Goal: Task Accomplishment & Management: Manage account settings

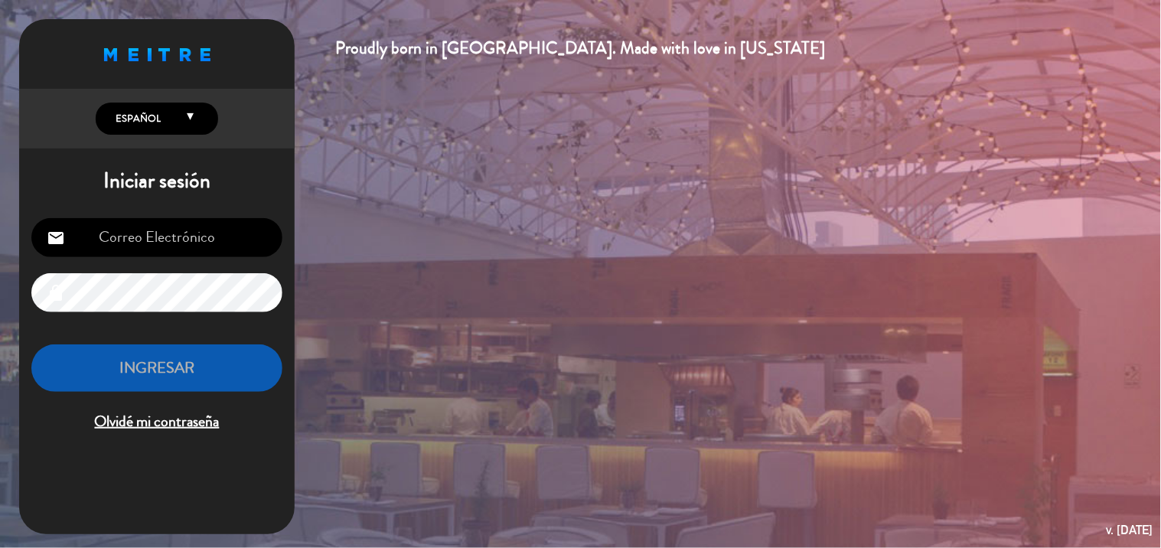
type input "[EMAIL_ADDRESS][DOMAIN_NAME]"
click at [207, 362] on button "INGRESAR" at bounding box center [156, 368] width 251 height 48
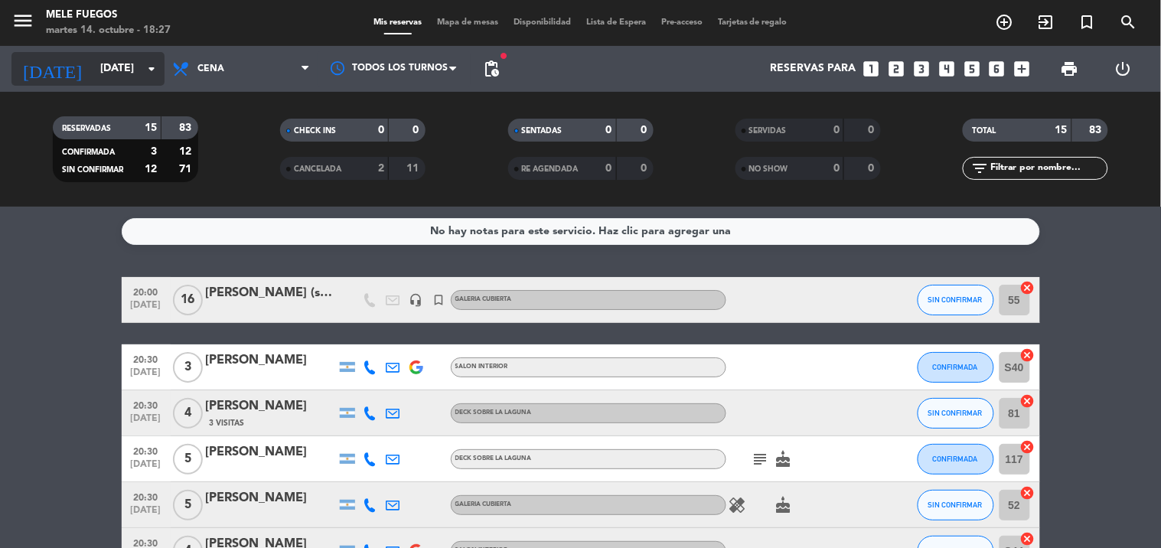
click at [132, 74] on input "[DATE]" at bounding box center [165, 69] width 145 height 28
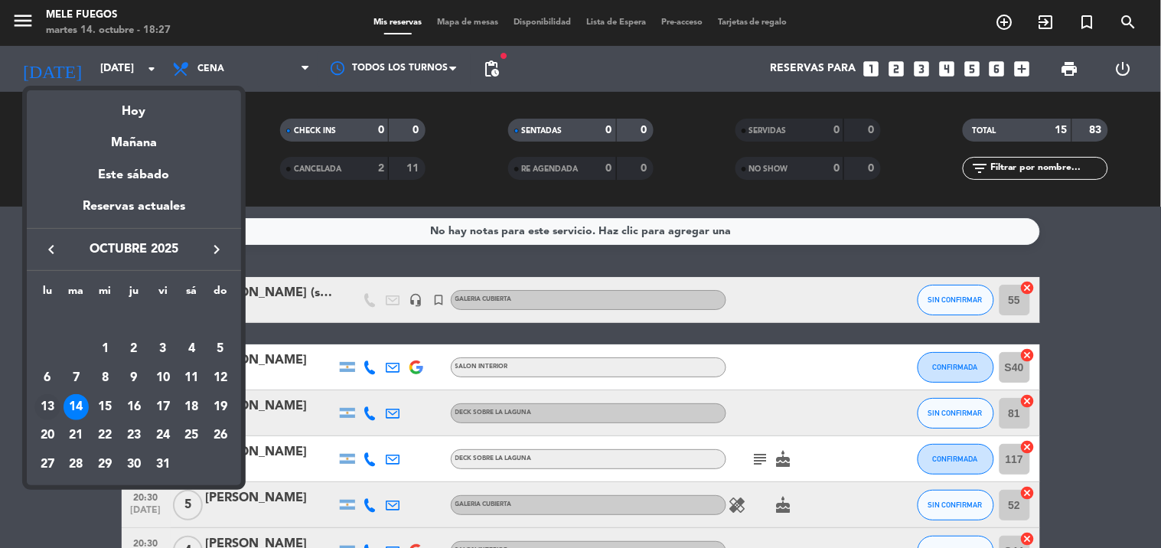
click at [48, 403] on div "13" at bounding box center [47, 407] width 26 height 26
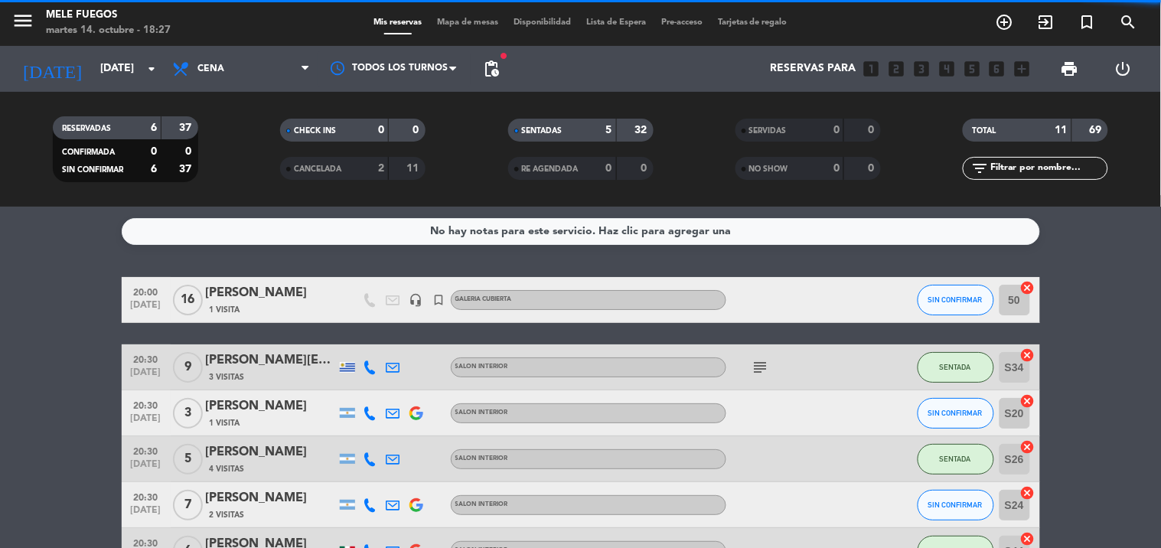
click at [253, 67] on span "Cena" at bounding box center [241, 69] width 153 height 34
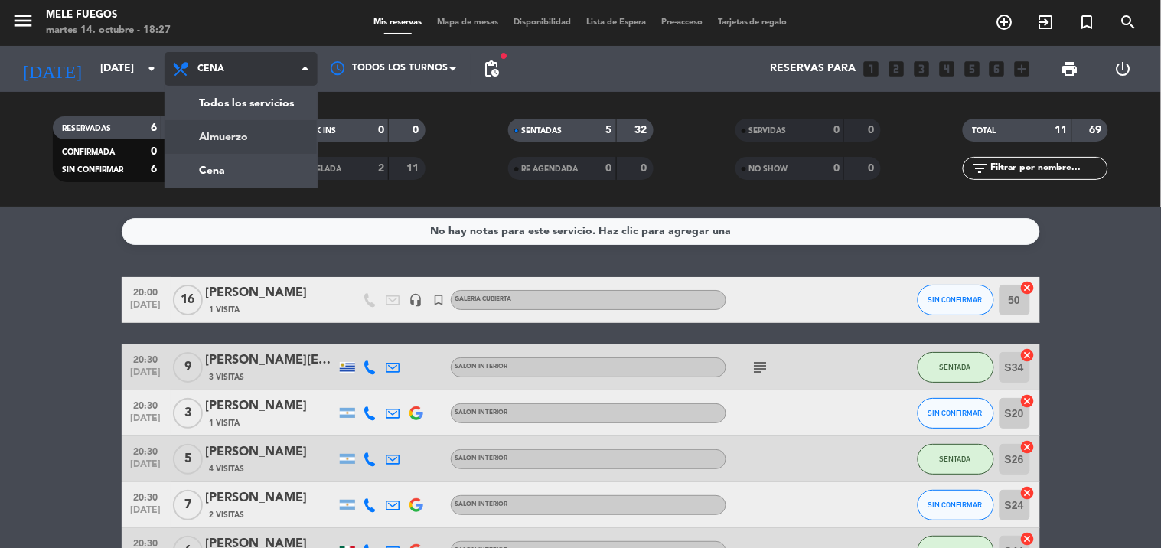
click at [239, 131] on div "menu Mele Fuegos [DATE] 14. octubre - 18:27 Mis reservas Mapa de mesas Disponib…" at bounding box center [580, 103] width 1161 height 207
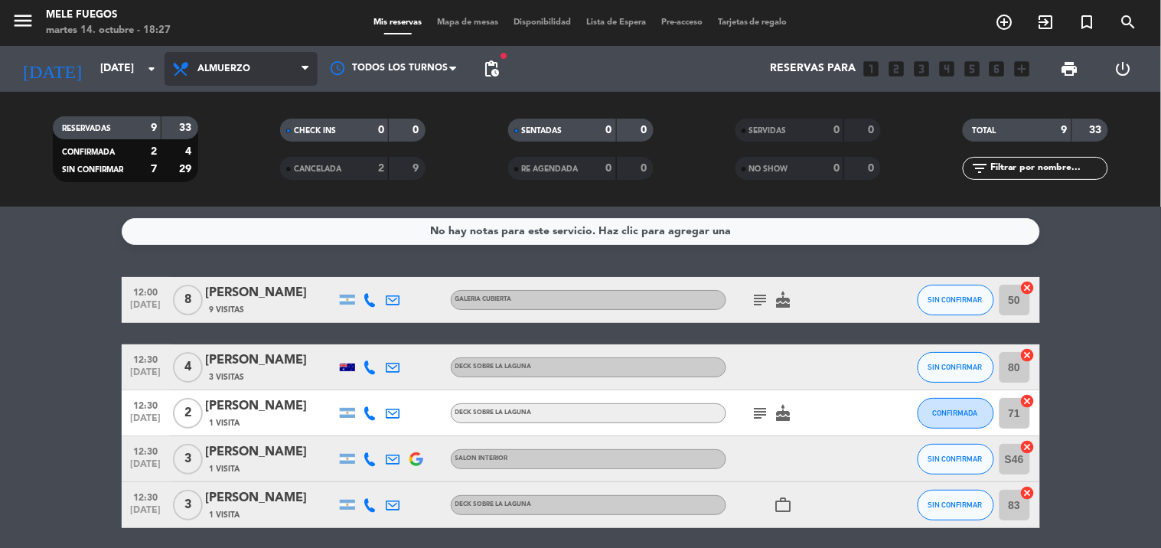
click at [253, 55] on span "Almuerzo" at bounding box center [241, 69] width 153 height 34
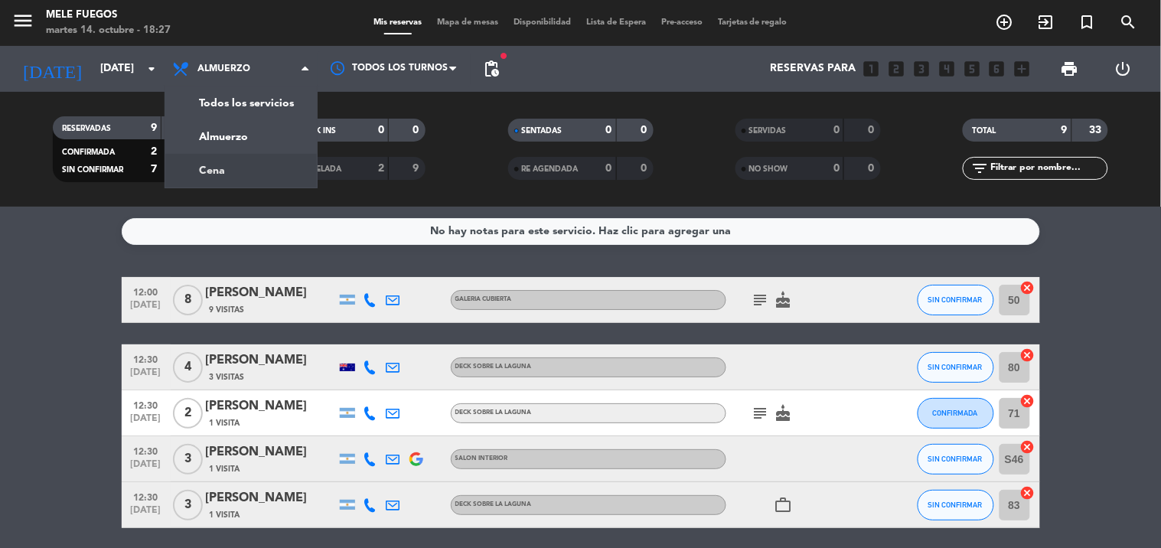
click at [222, 170] on div "menu Mele Fuegos [DATE] 14. octubre - 18:27 Mis reservas Mapa de mesas Disponib…" at bounding box center [580, 103] width 1161 height 207
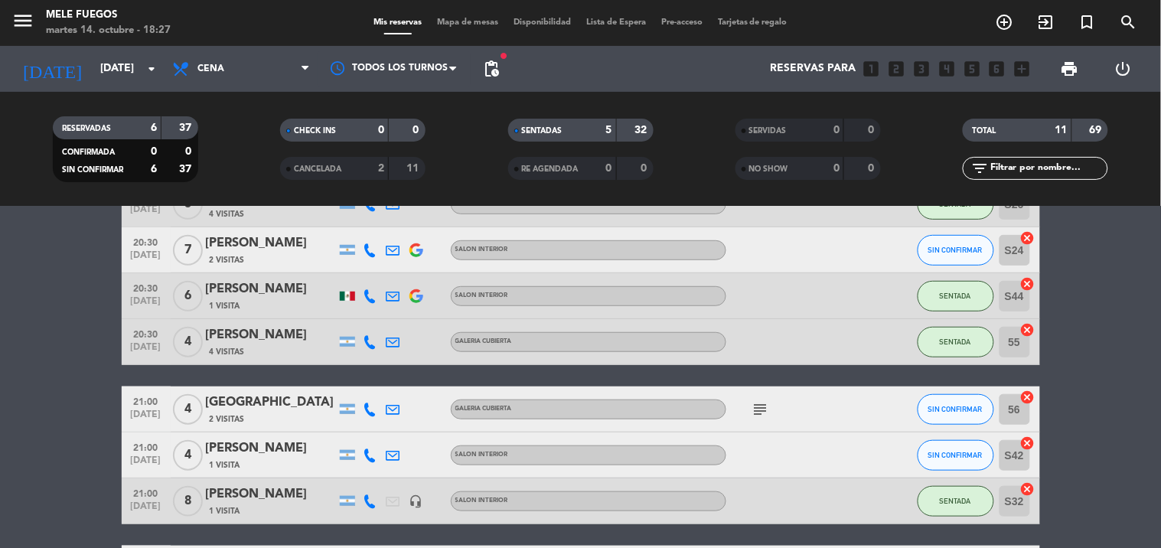
scroll to position [340, 0]
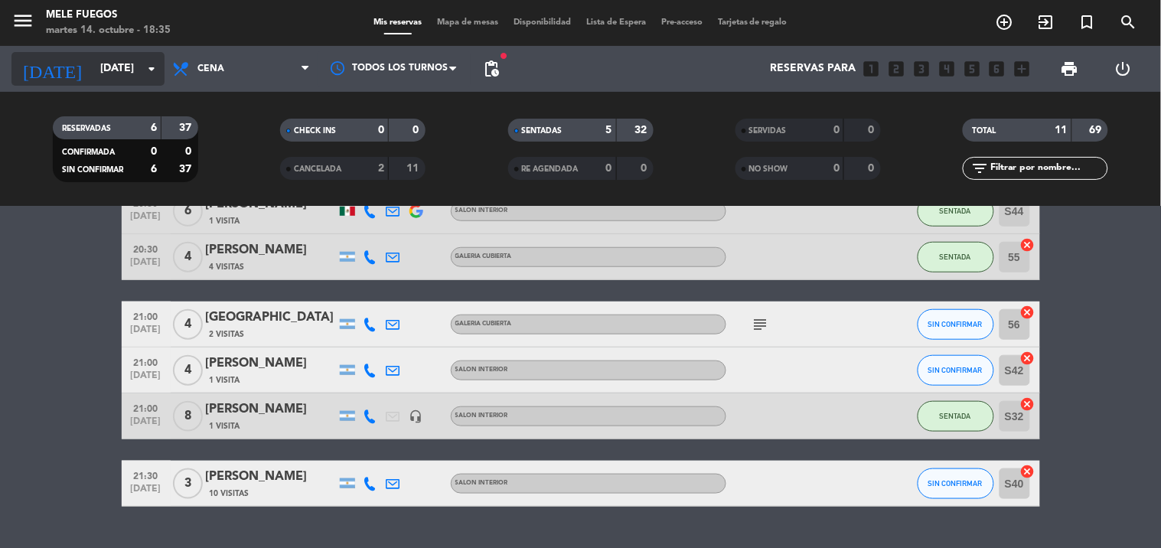
click at [96, 66] on input "[DATE]" at bounding box center [165, 69] width 145 height 28
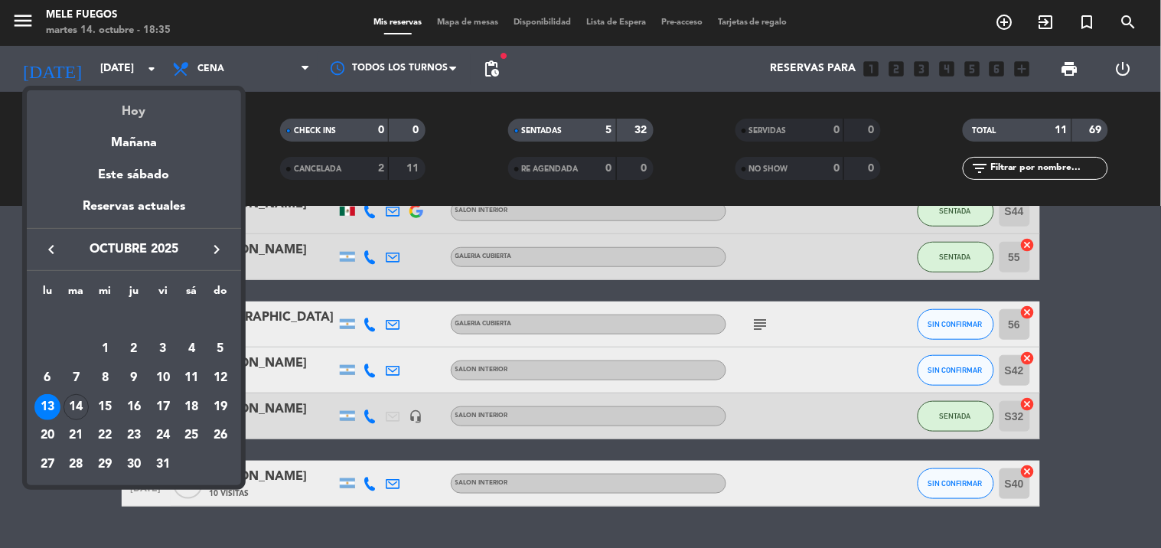
click at [136, 116] on div "Hoy" at bounding box center [134, 105] width 214 height 31
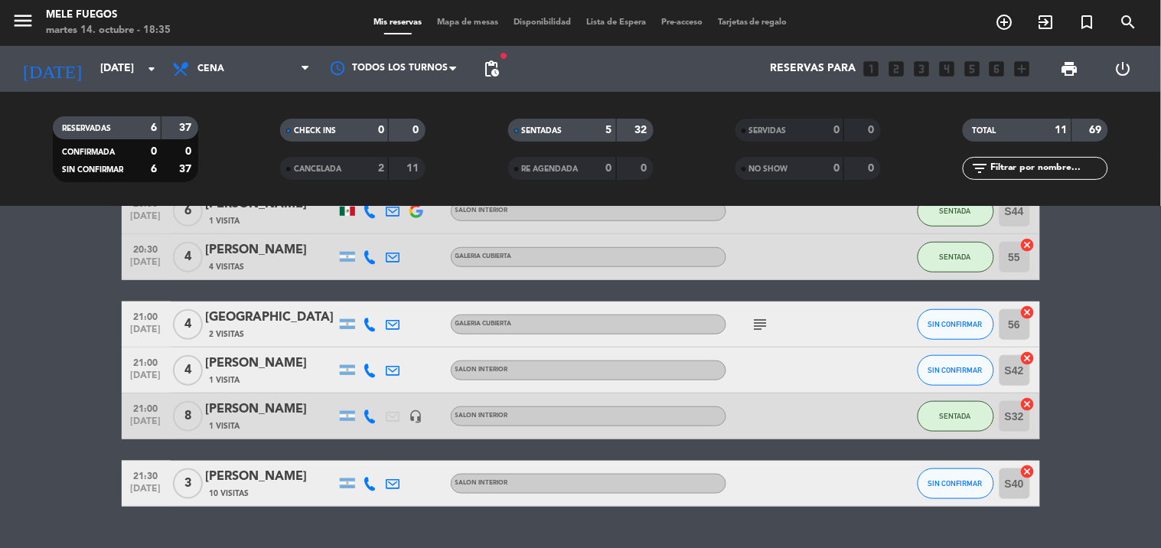
type input "[DATE]"
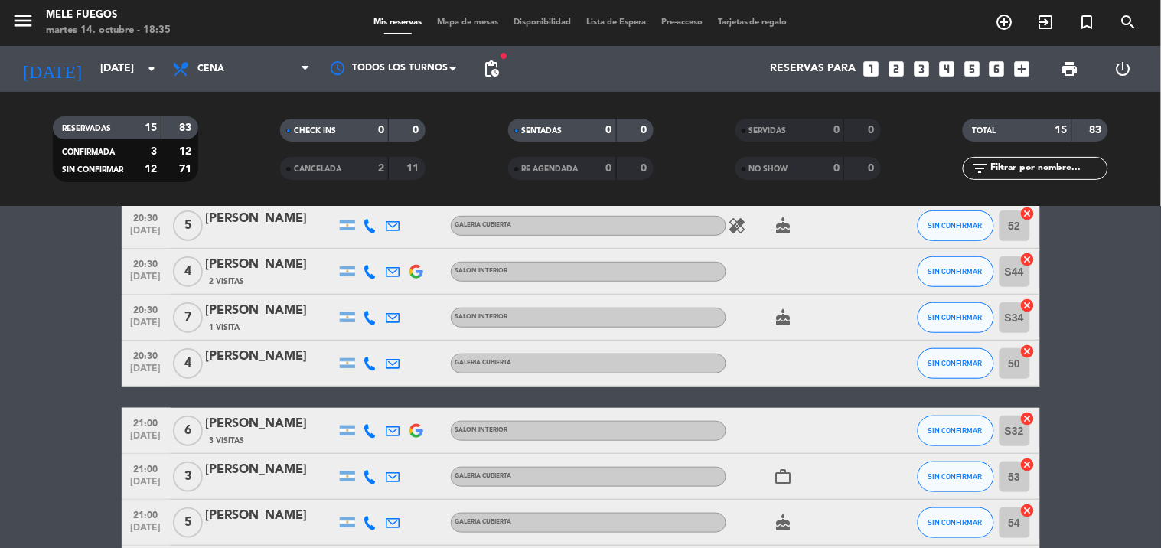
scroll to position [255, 0]
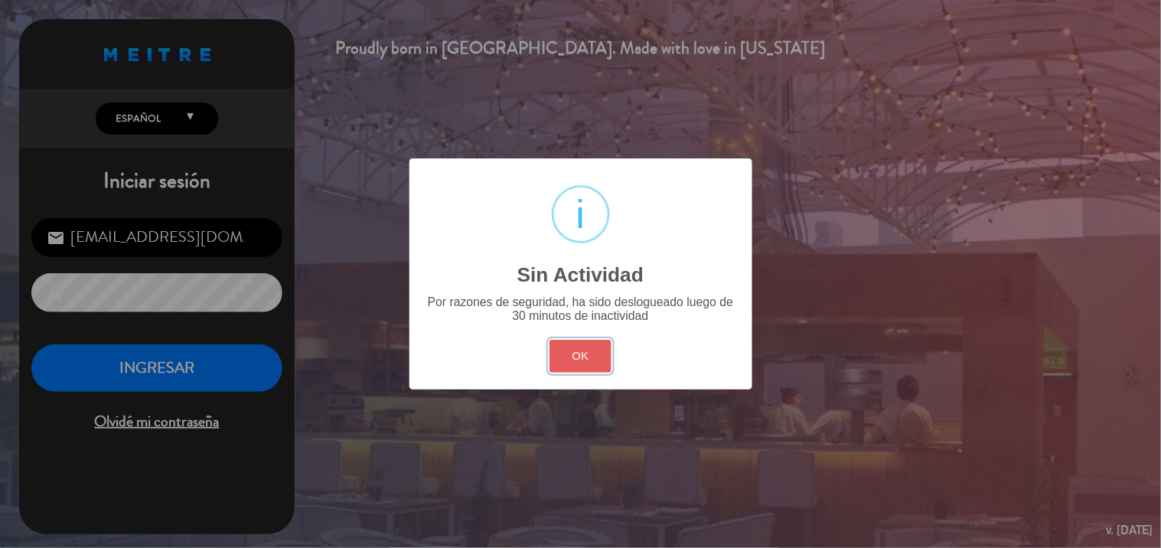
click at [582, 362] on button "OK" at bounding box center [580, 356] width 62 height 33
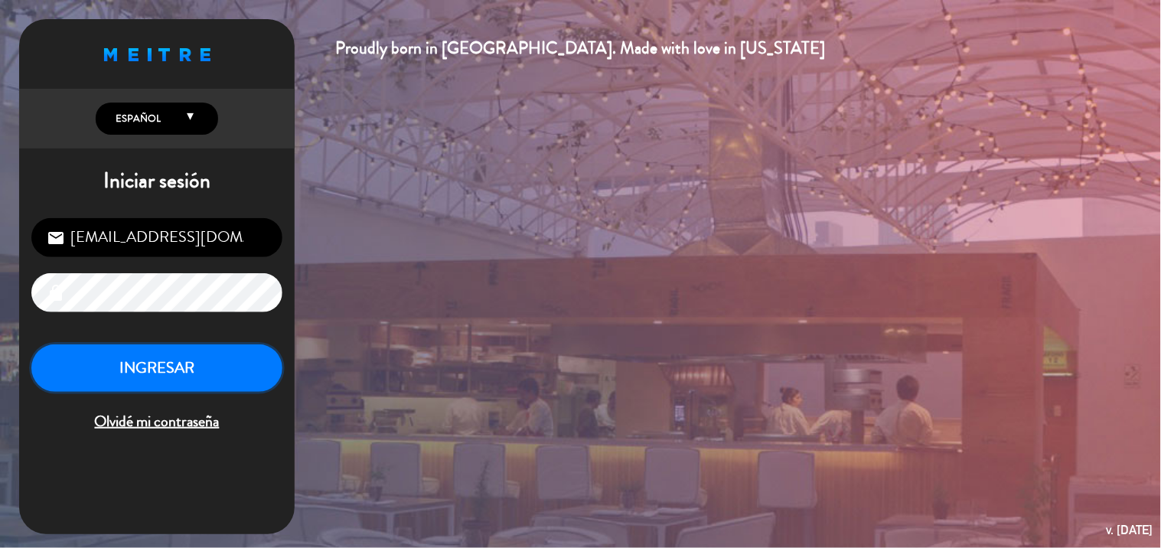
click at [223, 377] on button "INGRESAR" at bounding box center [156, 368] width 251 height 48
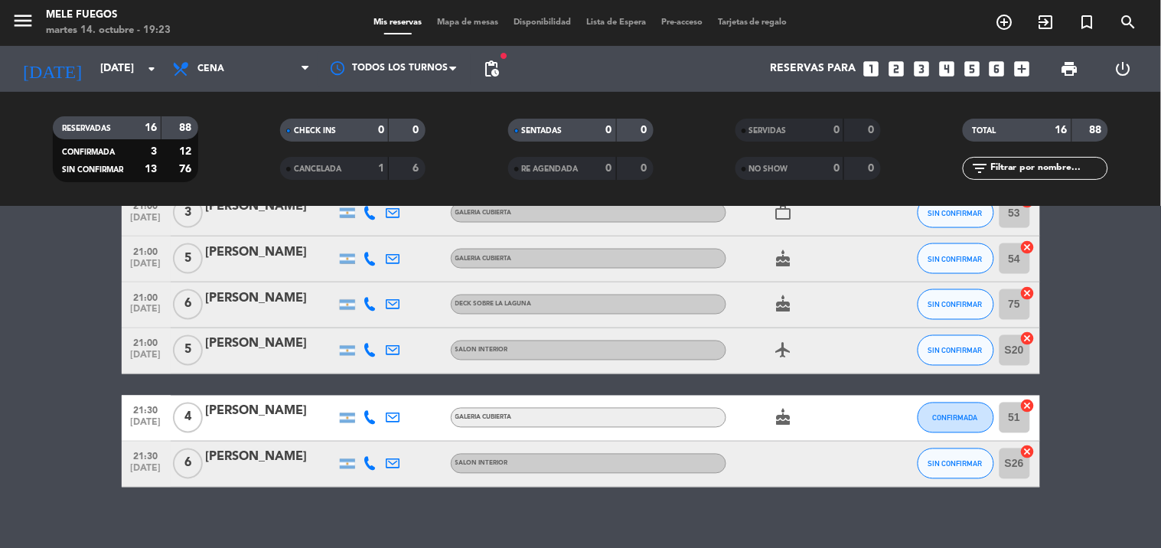
scroll to position [664, 0]
